Goal: Check status

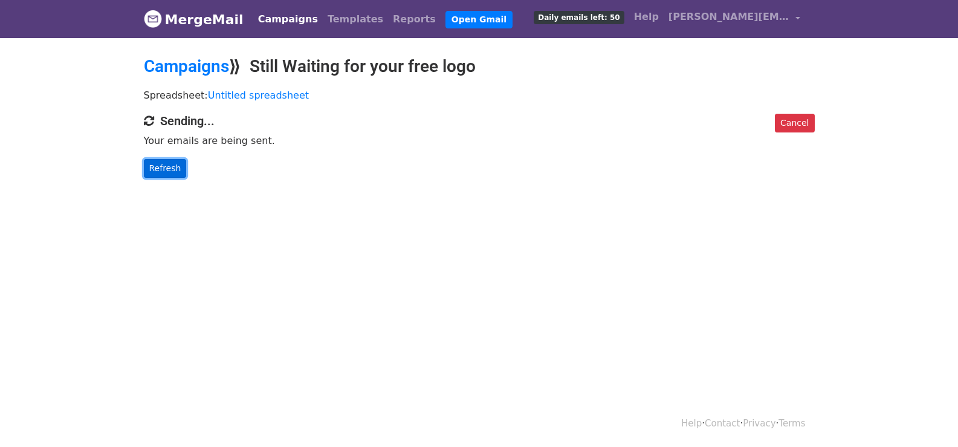
click at [160, 170] on link "Refresh" at bounding box center [165, 168] width 43 height 19
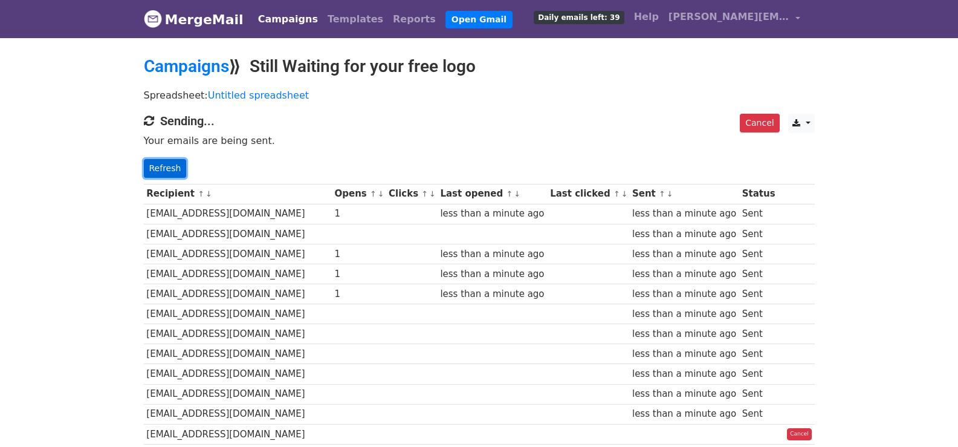
click at [167, 168] on link "Refresh" at bounding box center [165, 168] width 43 height 19
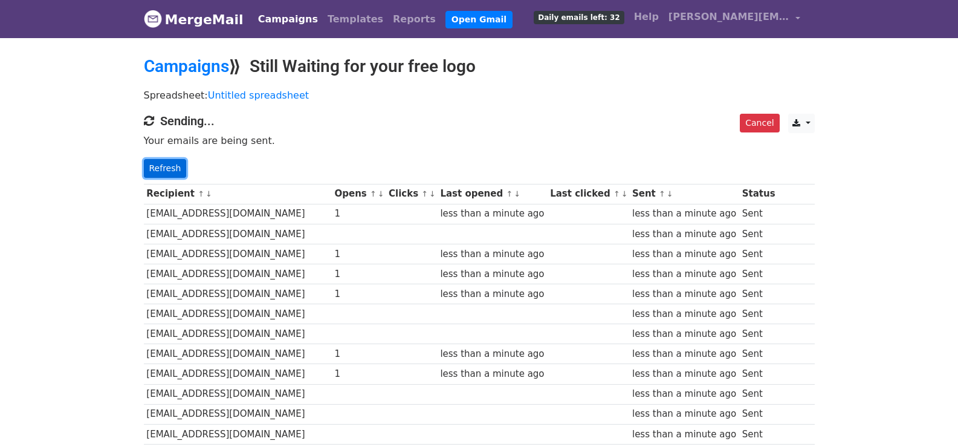
drag, startPoint x: 155, startPoint y: 176, endPoint x: 158, endPoint y: 167, distance: 9.0
click at [156, 174] on link "Refresh" at bounding box center [165, 168] width 43 height 19
click at [144, 162] on link "Refresh" at bounding box center [165, 168] width 43 height 19
